Goal: Use online tool/utility: Utilize a website feature to perform a specific function

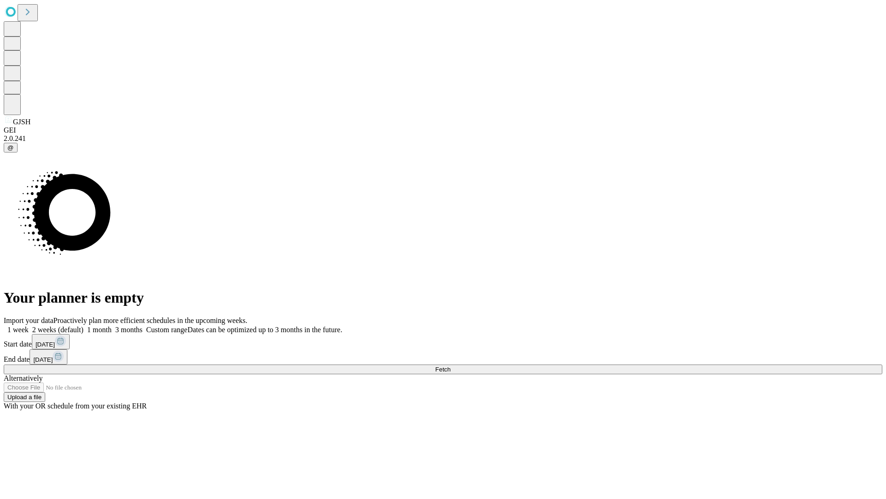
click at [451, 366] on span "Fetch" at bounding box center [442, 369] width 15 height 7
